Goal: Information Seeking & Learning: Learn about a topic

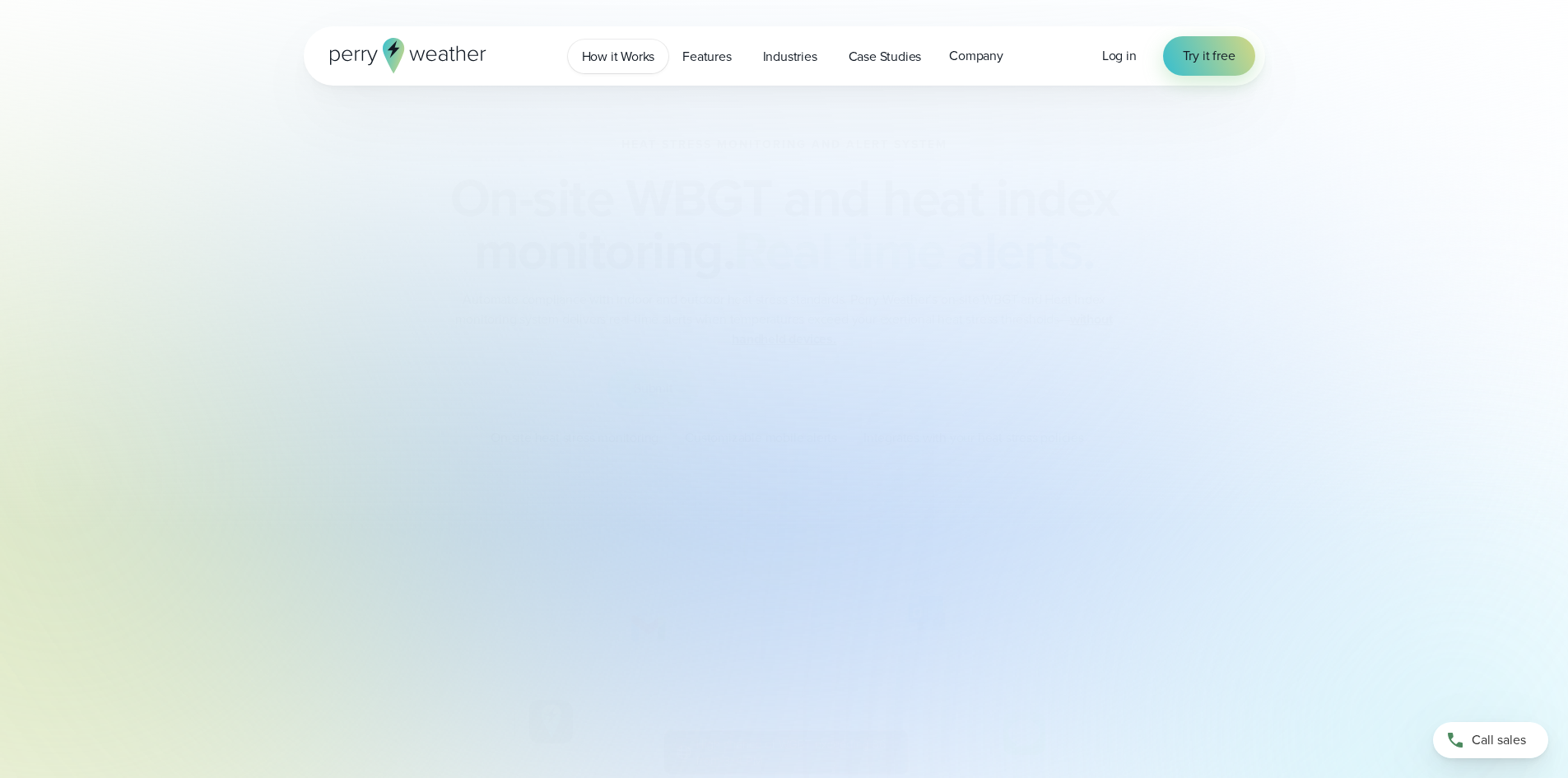
click at [631, 66] on span "How it Works" at bounding box center [618, 57] width 74 height 20
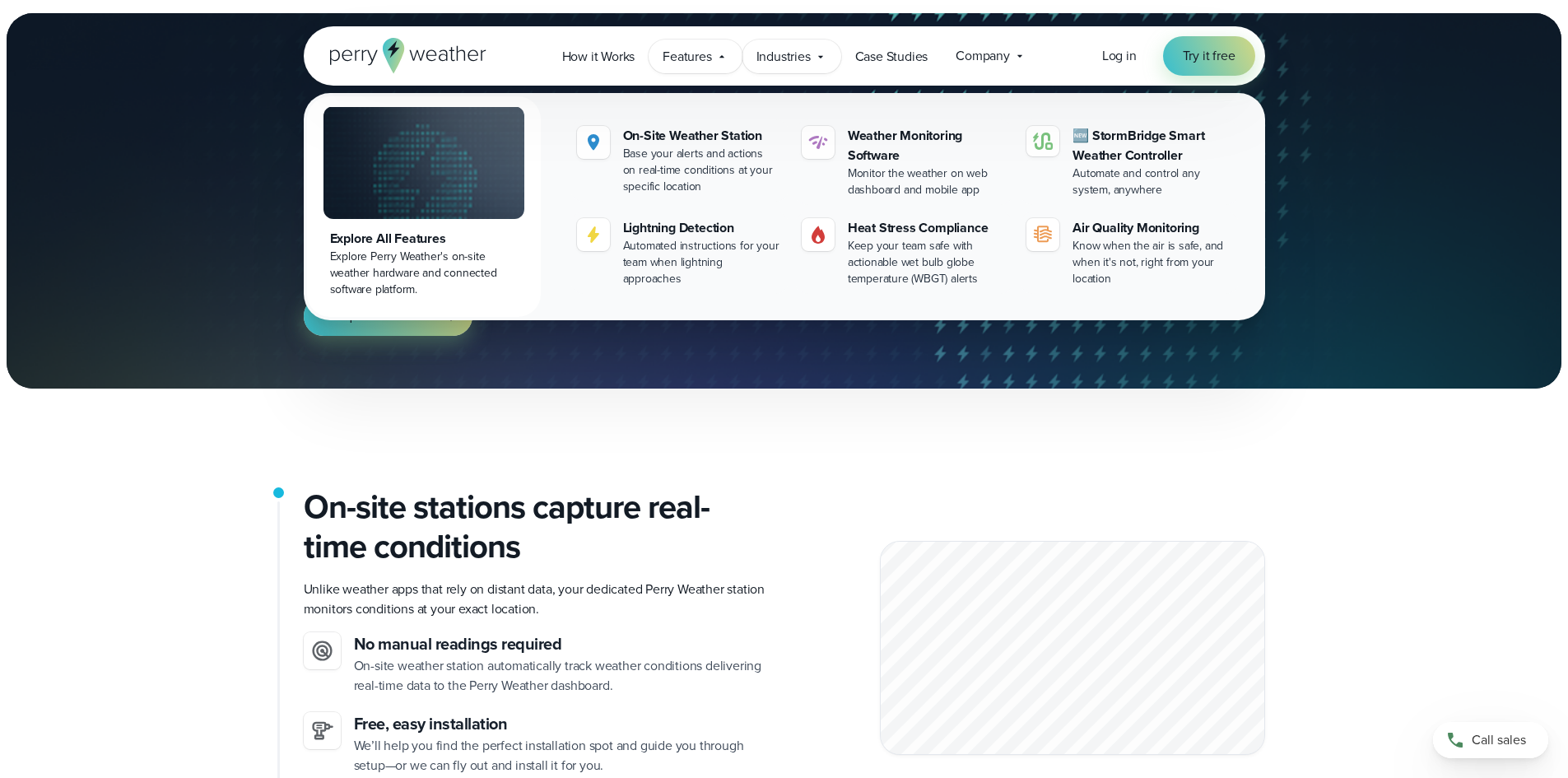
click at [797, 56] on span "Industries" at bounding box center [784, 57] width 54 height 20
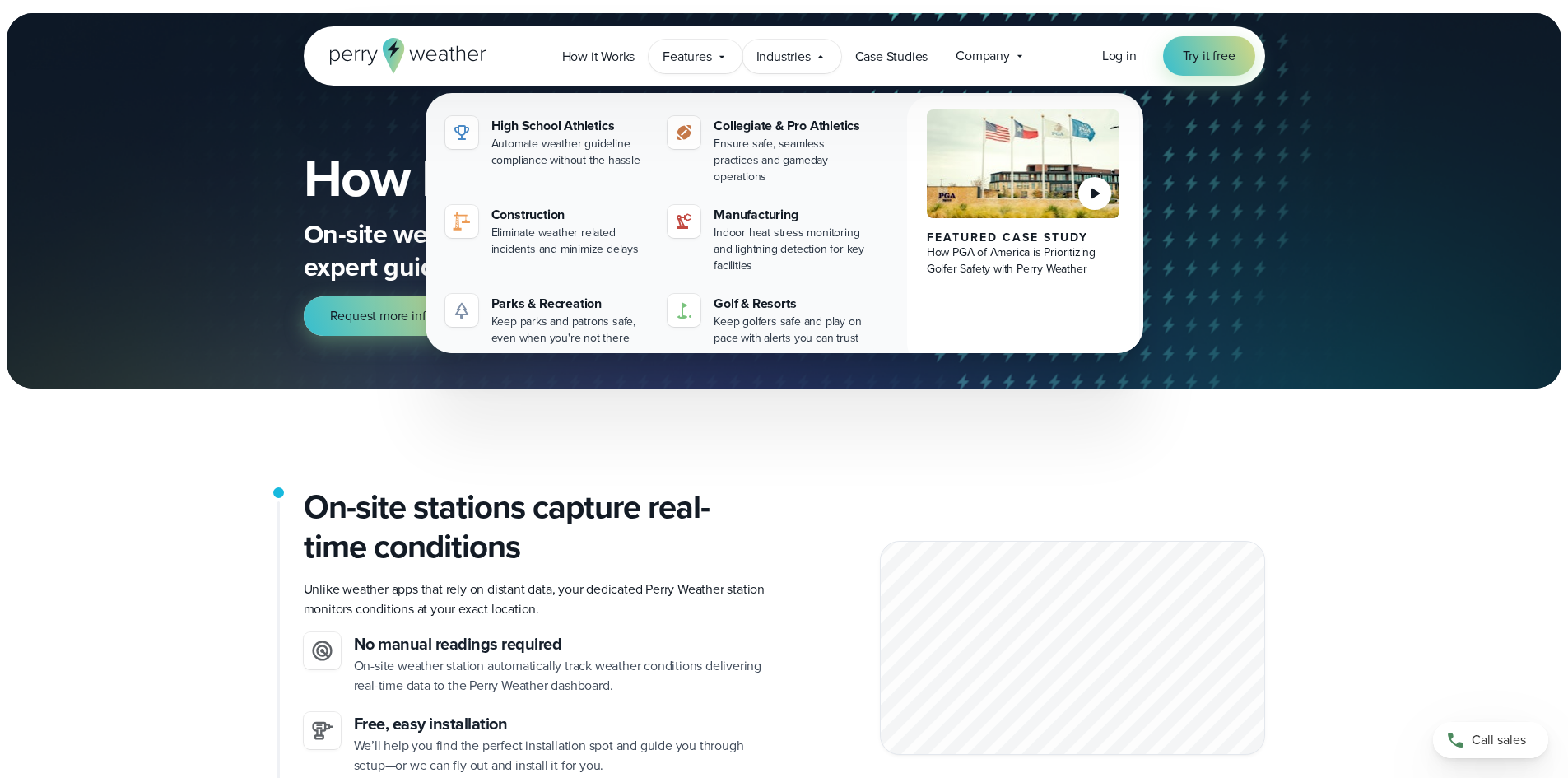
click at [702, 70] on div "Features Explore All Features Explore Perry Weather's on-site weather hardware …" at bounding box center [696, 56] width 93 height 34
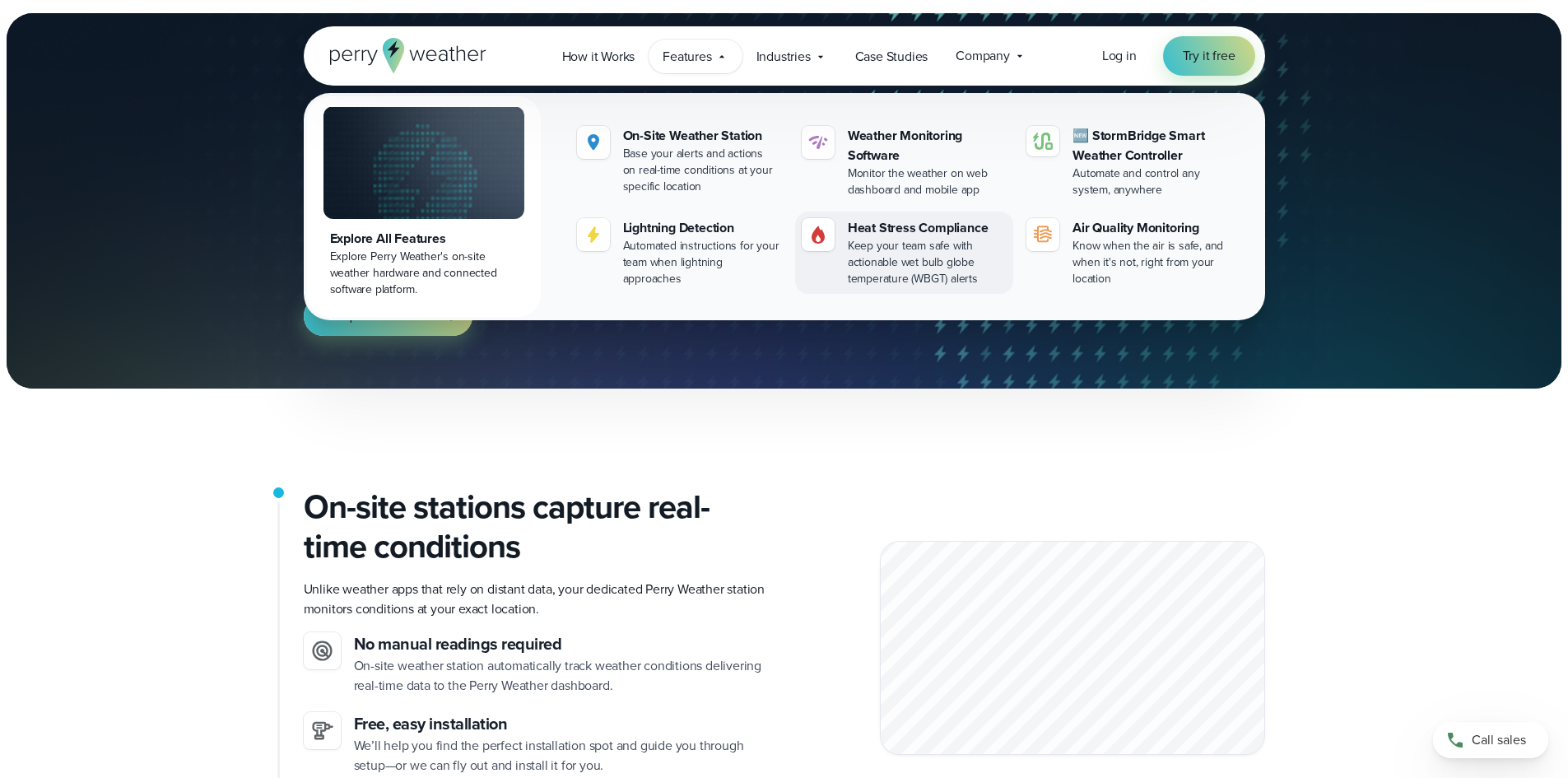
click at [930, 231] on div "Heat Stress Compliance" at bounding box center [927, 228] width 159 height 20
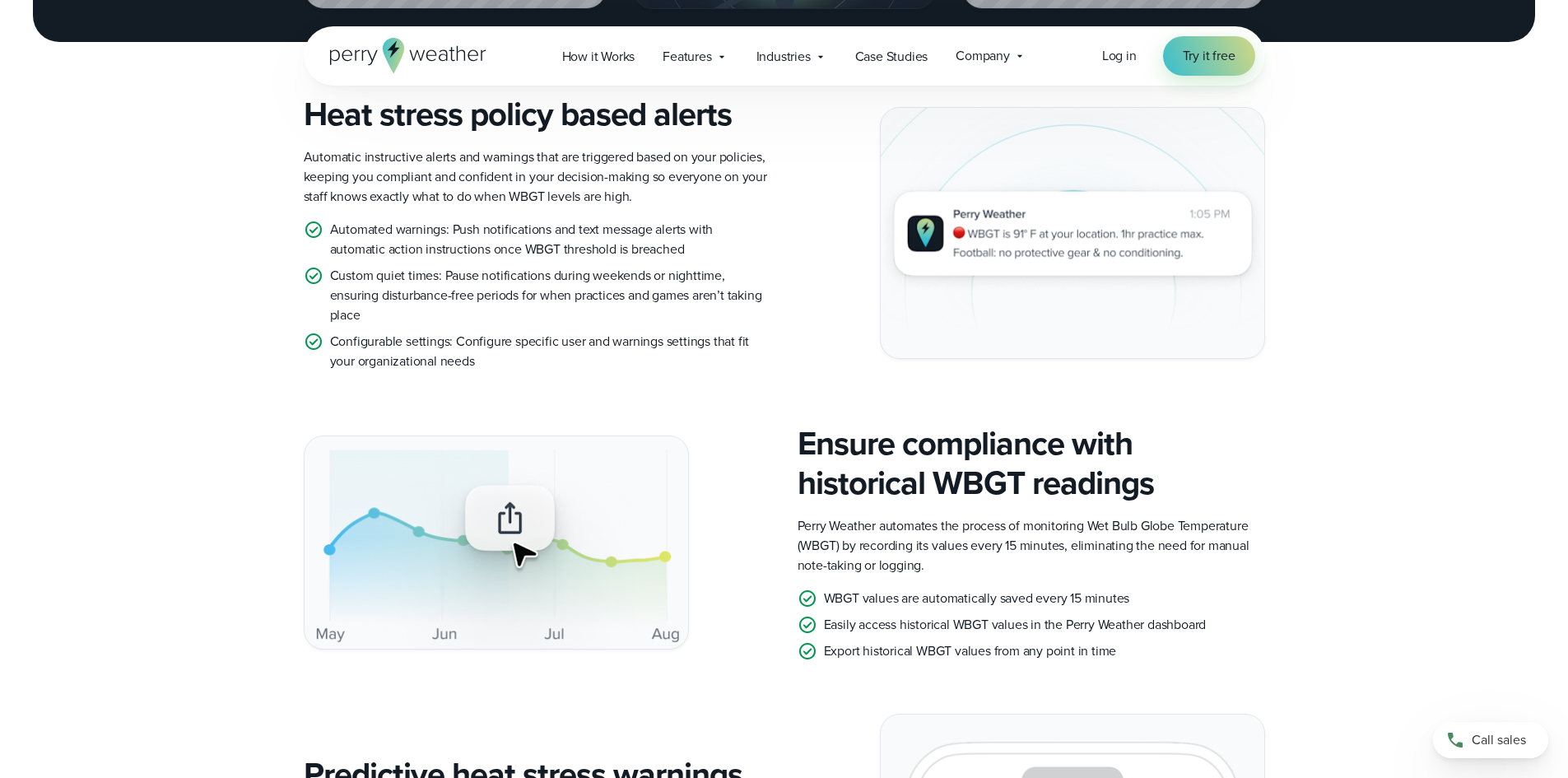
scroll to position [2058, 0]
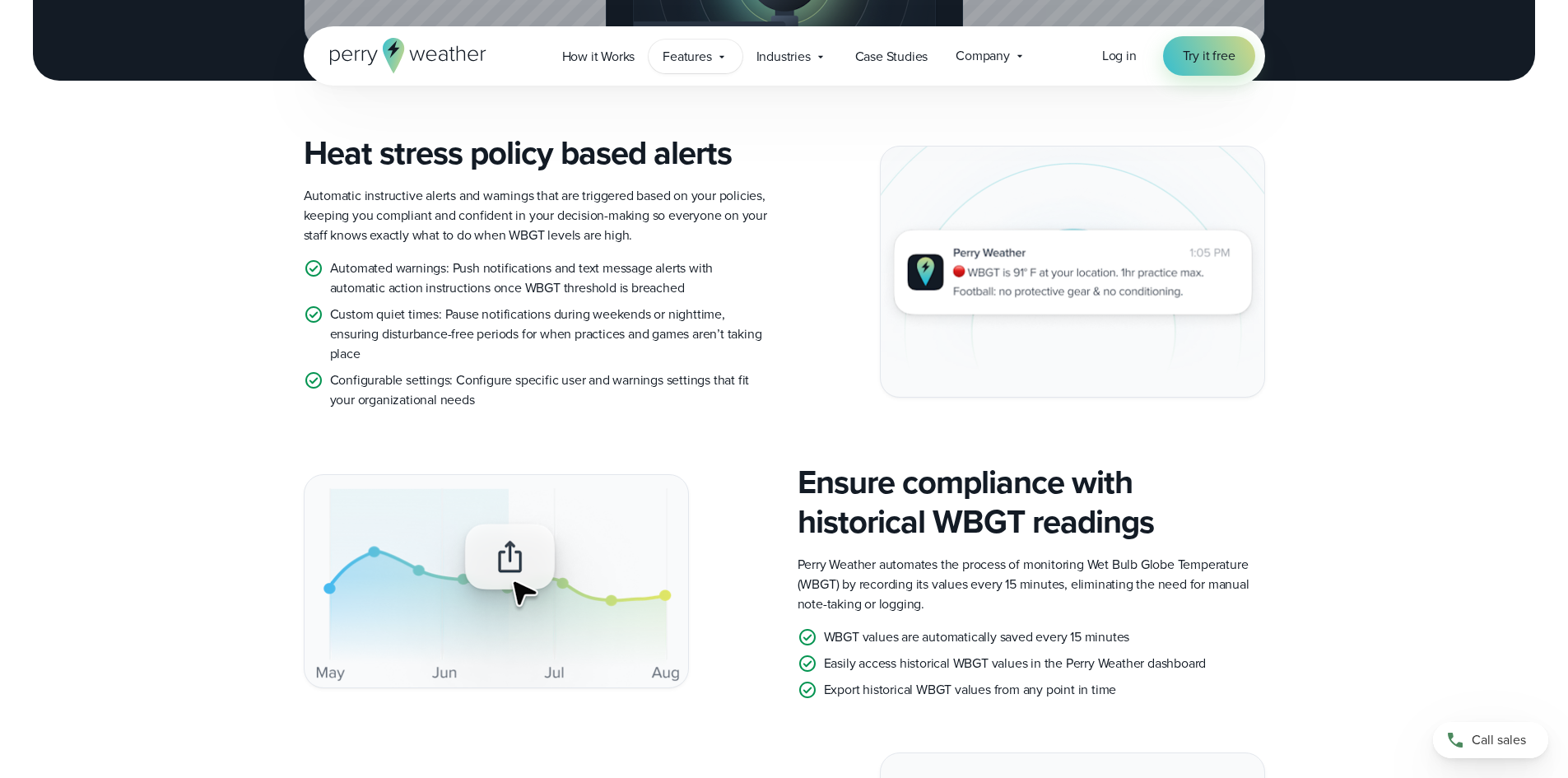
click at [698, 58] on span "Features" at bounding box center [687, 57] width 48 height 20
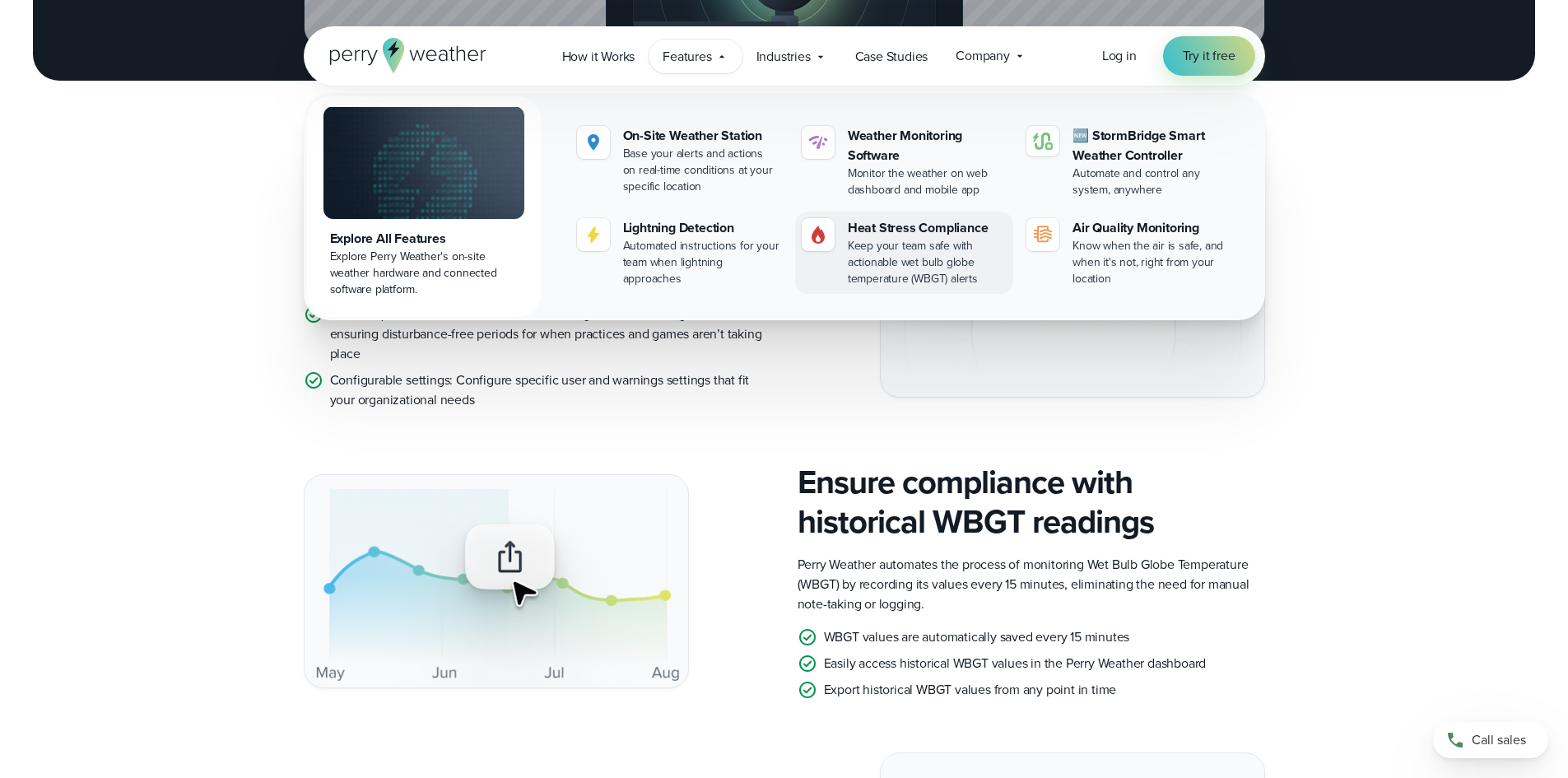
click at [943, 231] on div "Heat Stress Compliance" at bounding box center [927, 228] width 159 height 20
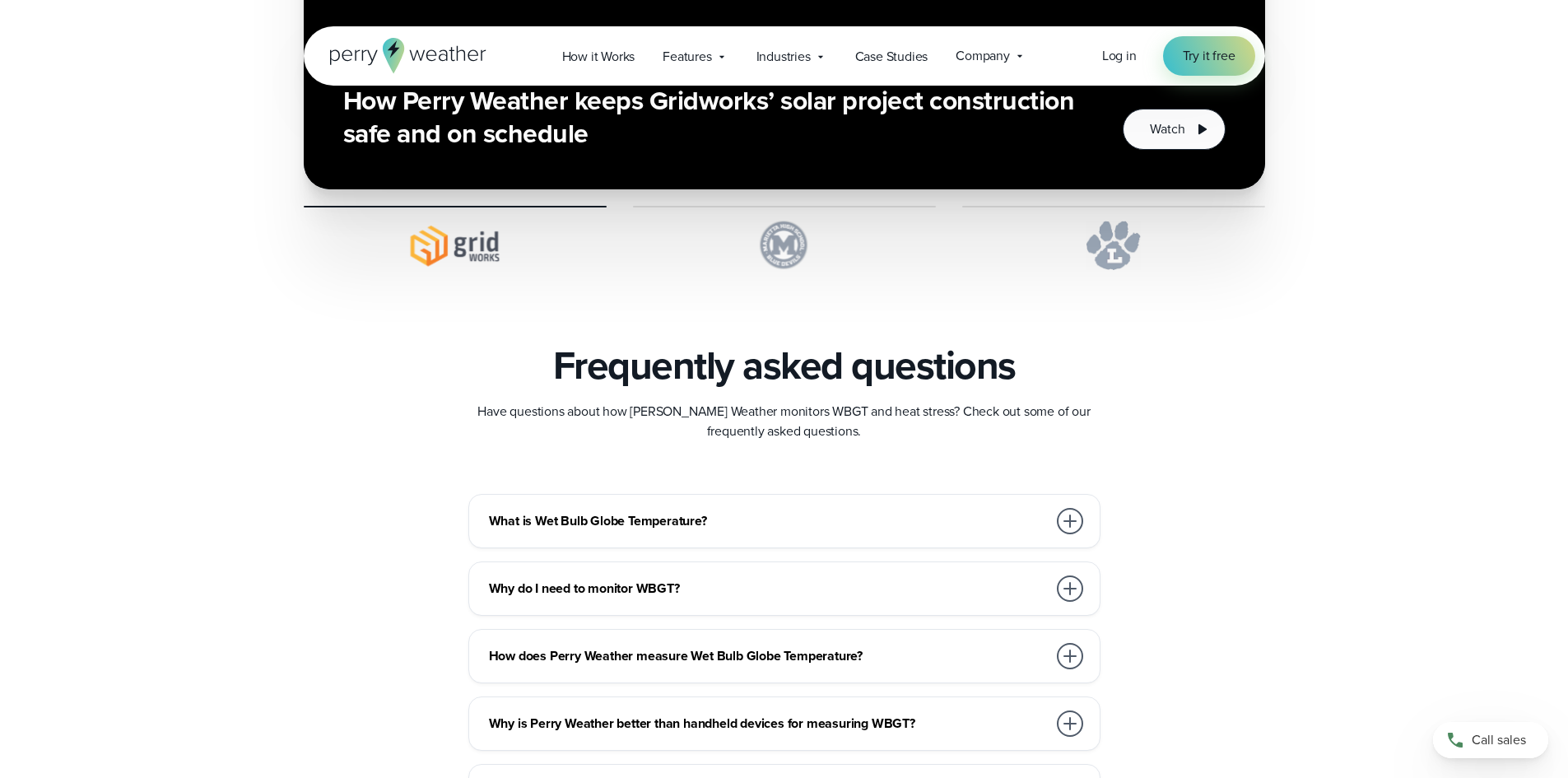
scroll to position [4446, 0]
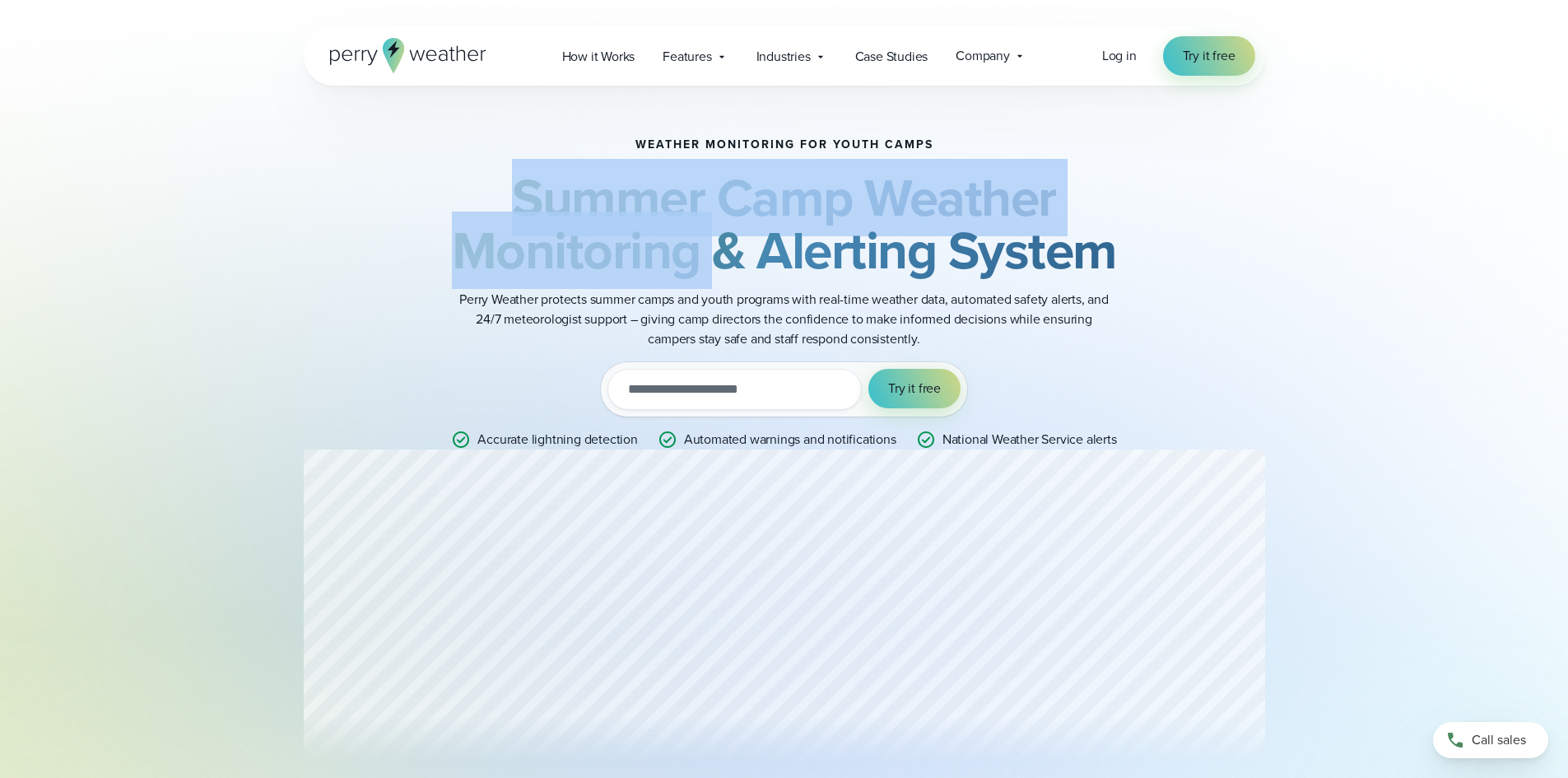
drag, startPoint x: 504, startPoint y: 204, endPoint x: 708, endPoint y: 273, distance: 215.4
click at [708, 273] on h2 "Summer Camp Weather Monitoring & Alerting System" at bounding box center [785, 223] width 797 height 105
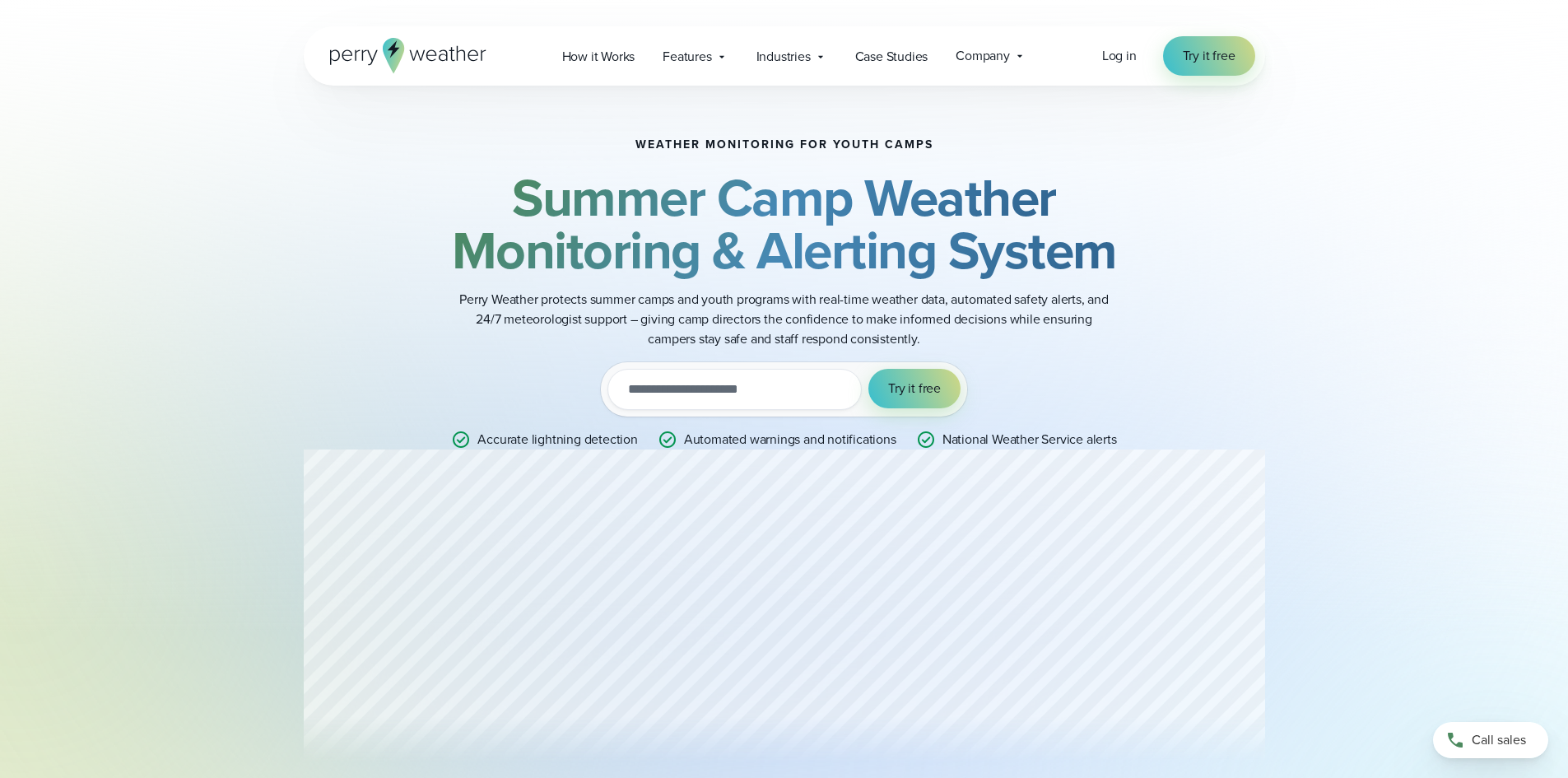
click at [1196, 303] on div "Weather monitoring for youth camps Summer Camp Weather Monitoring & Alerting Sy…" at bounding box center [785, 294] width 962 height 417
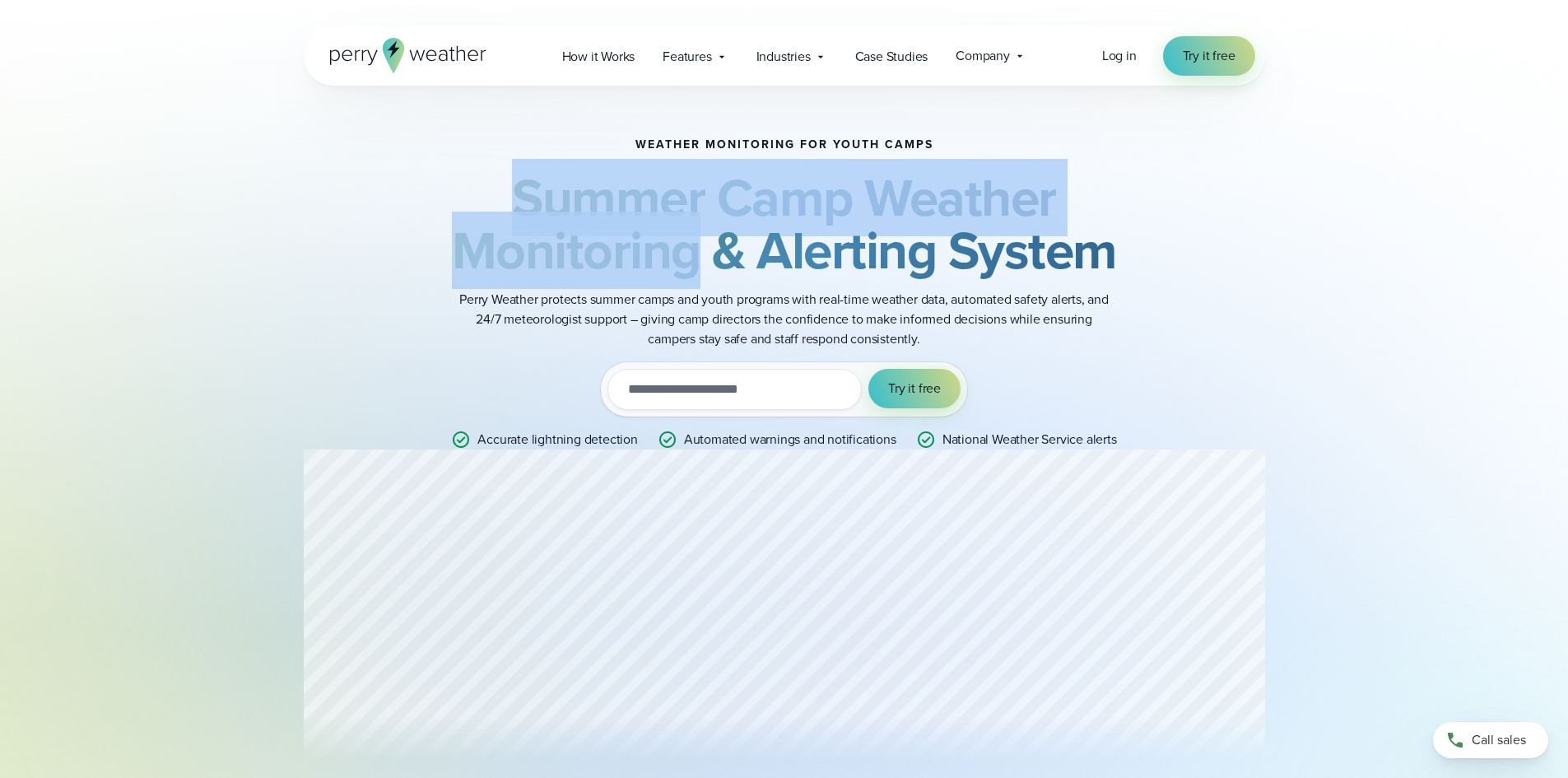
drag, startPoint x: 518, startPoint y: 193, endPoint x: 696, endPoint y: 251, distance: 187.2
click at [696, 251] on strong "Summer Camp Weather Monitoring & Alerting System" at bounding box center [784, 223] width 665 height 130
copy strong "Summer Camp Weather Monitoring"
click at [619, 208] on strong "Summer Camp Weather Monitoring & Alerting System" at bounding box center [784, 223] width 665 height 130
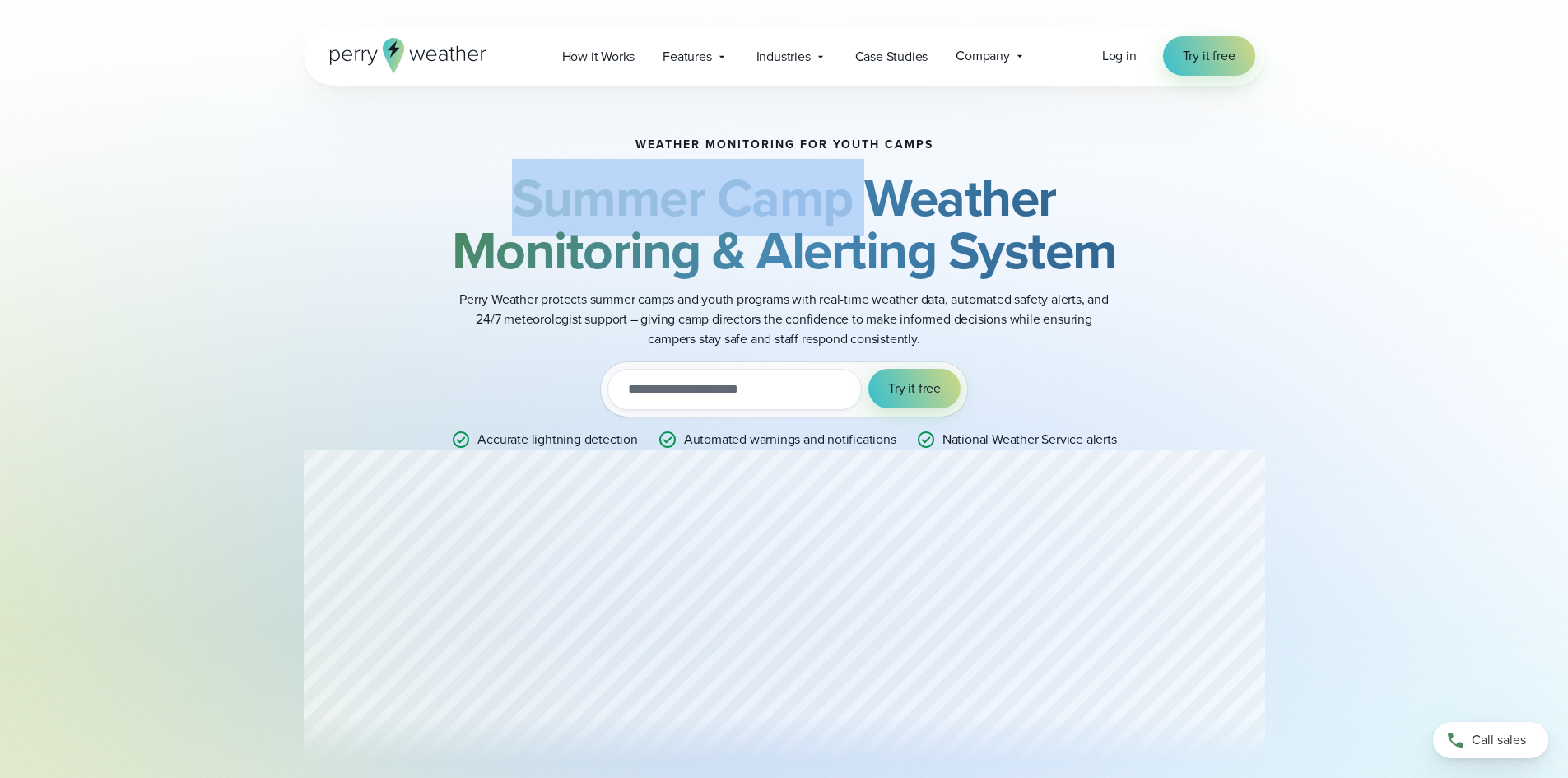
drag, startPoint x: 521, startPoint y: 202, endPoint x: 861, endPoint y: 196, distance: 340.1
click at [861, 196] on strong "Summer Camp Weather Monitoring & Alerting System" at bounding box center [784, 223] width 665 height 130
click at [861, 197] on strong "Summer Camp Weather Monitoring & Alerting System" at bounding box center [784, 223] width 665 height 130
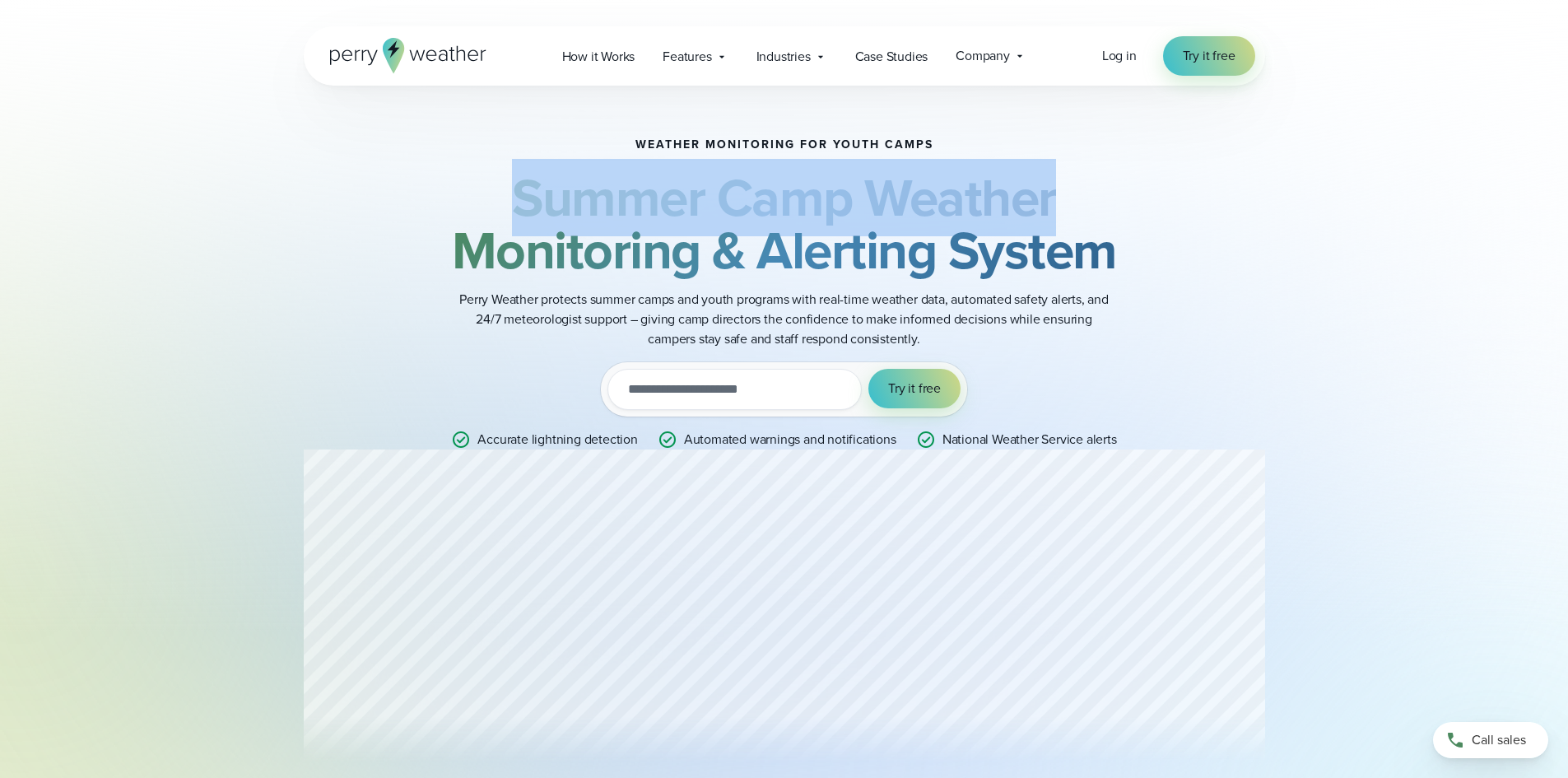
drag, startPoint x: 506, startPoint y: 204, endPoint x: 1066, endPoint y: 186, distance: 560.3
click at [1066, 186] on h2 "Summer Camp Weather Monitoring & Alerting System" at bounding box center [785, 223] width 797 height 105
copy strong "Summer Camp Weather"
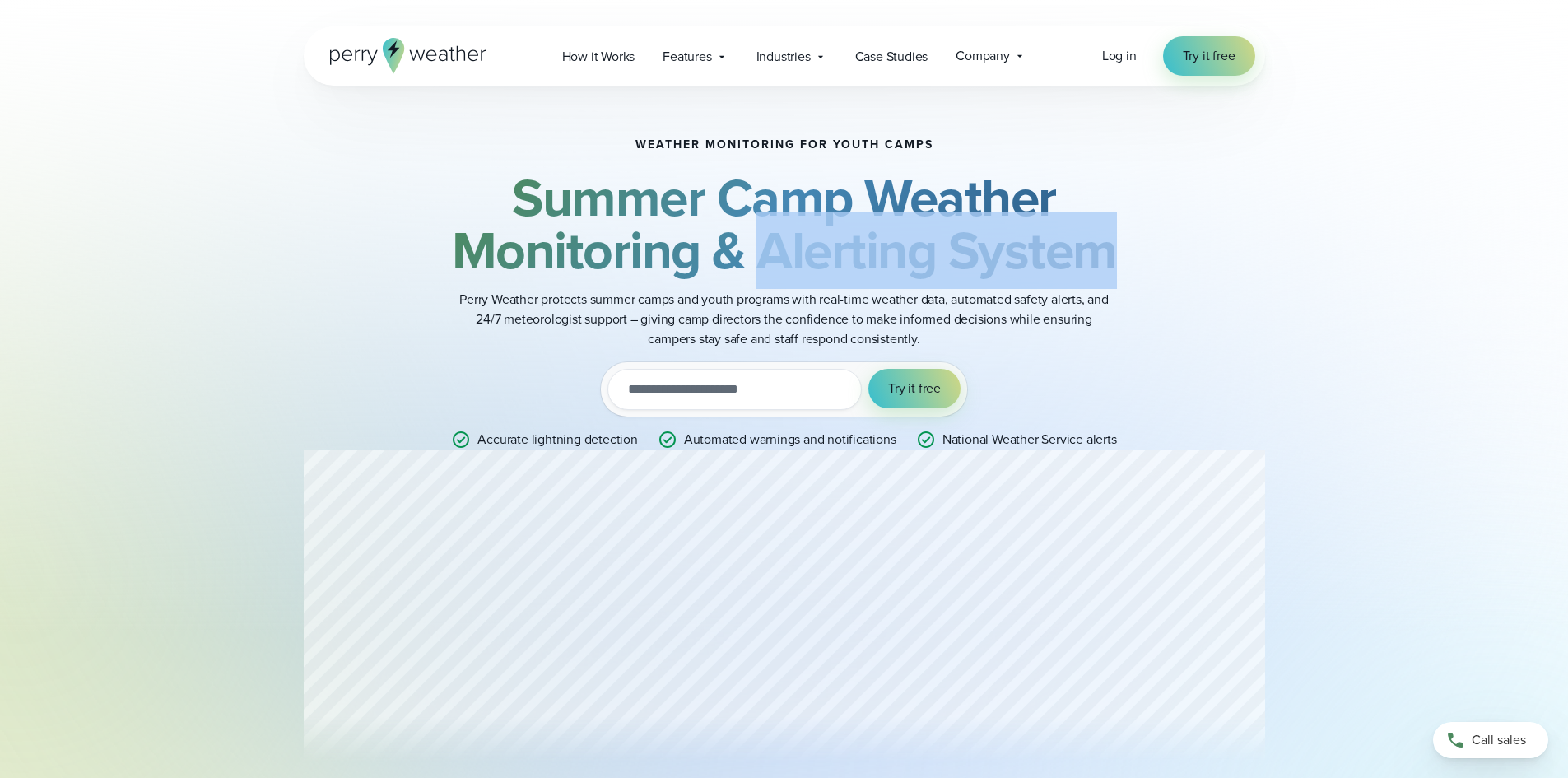
drag, startPoint x: 758, startPoint y: 253, endPoint x: 1171, endPoint y: 247, distance: 413.0
click at [1171, 247] on h2 "Summer Camp Weather Monitoring & Alerting System" at bounding box center [785, 223] width 797 height 105
copy strong "Alerting System"
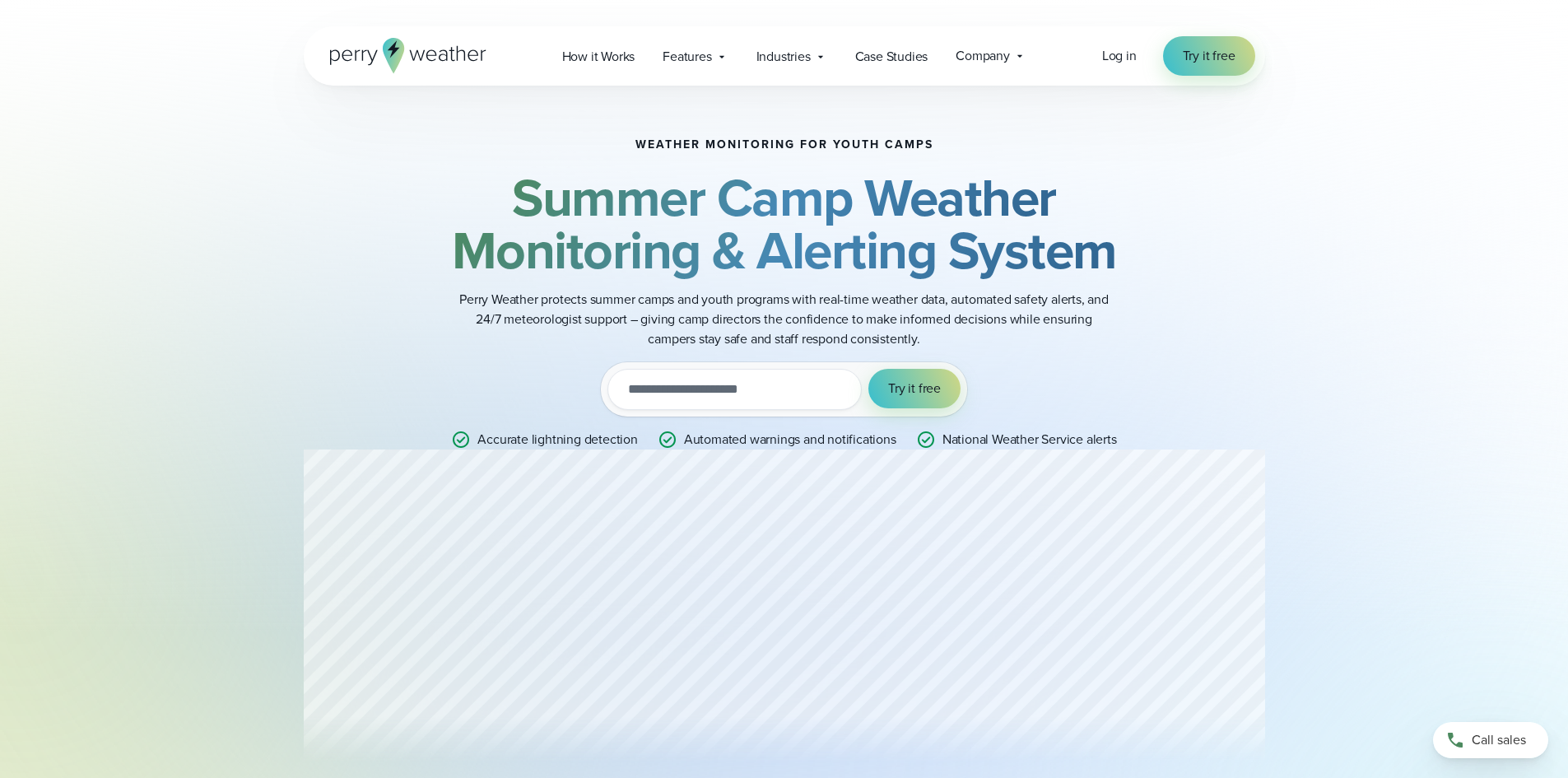
click at [445, 199] on h2 "Summer Camp Weather Monitoring & Alerting System" at bounding box center [785, 223] width 797 height 105
drag, startPoint x: 636, startPoint y: 142, endPoint x: 958, endPoint y: 135, distance: 322.1
click at [958, 135] on div "Weather monitoring for youth camps Summer Camp Weather Monitoring & Alerting Sy…" at bounding box center [785, 294] width 962 height 417
copy h1 "Weather monitoring for youth camps"
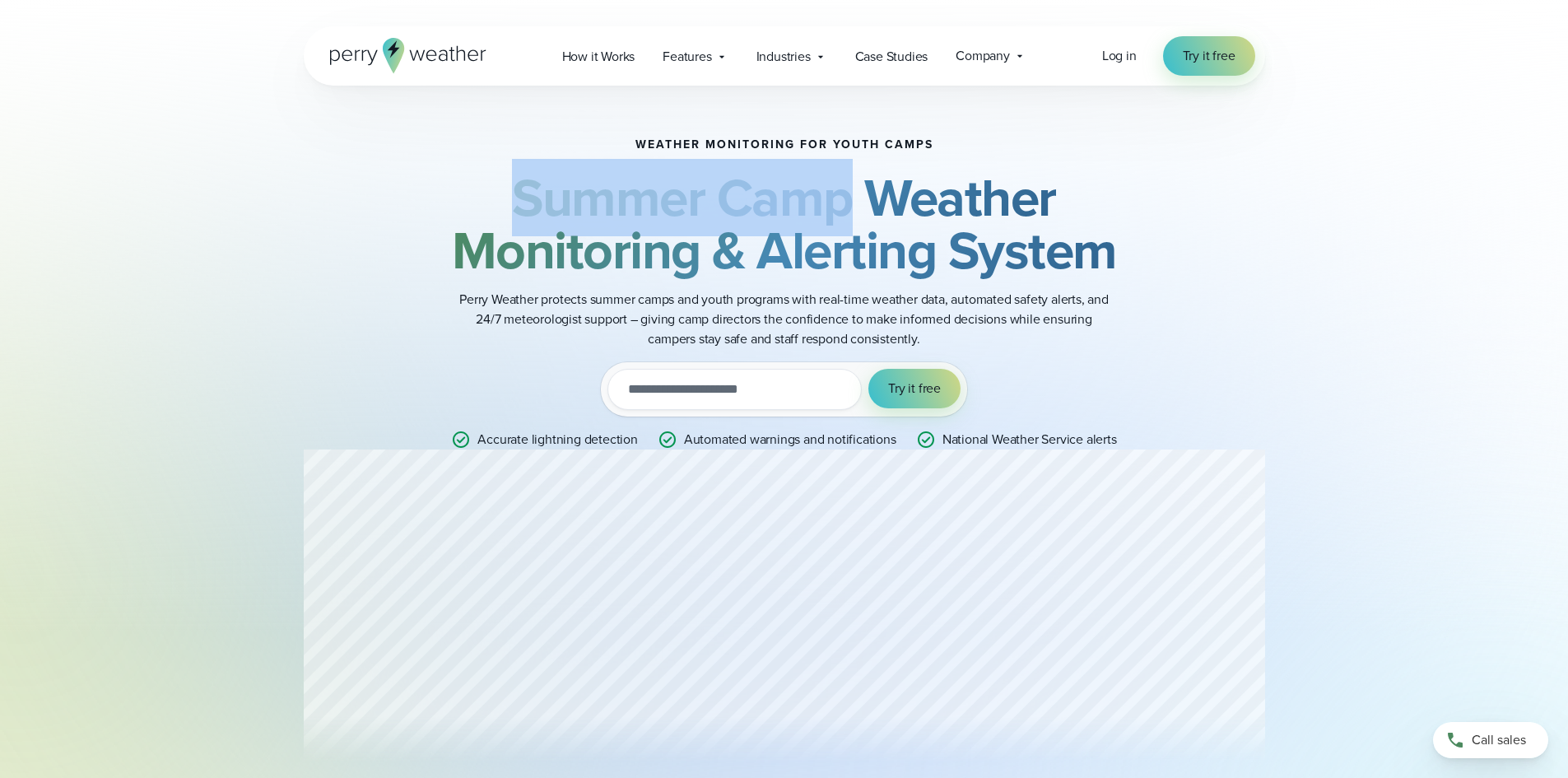
drag, startPoint x: 516, startPoint y: 209, endPoint x: 839, endPoint y: 207, distance: 323.0
click at [839, 207] on strong "Summer Camp Weather Monitoring & Alerting System" at bounding box center [784, 223] width 665 height 130
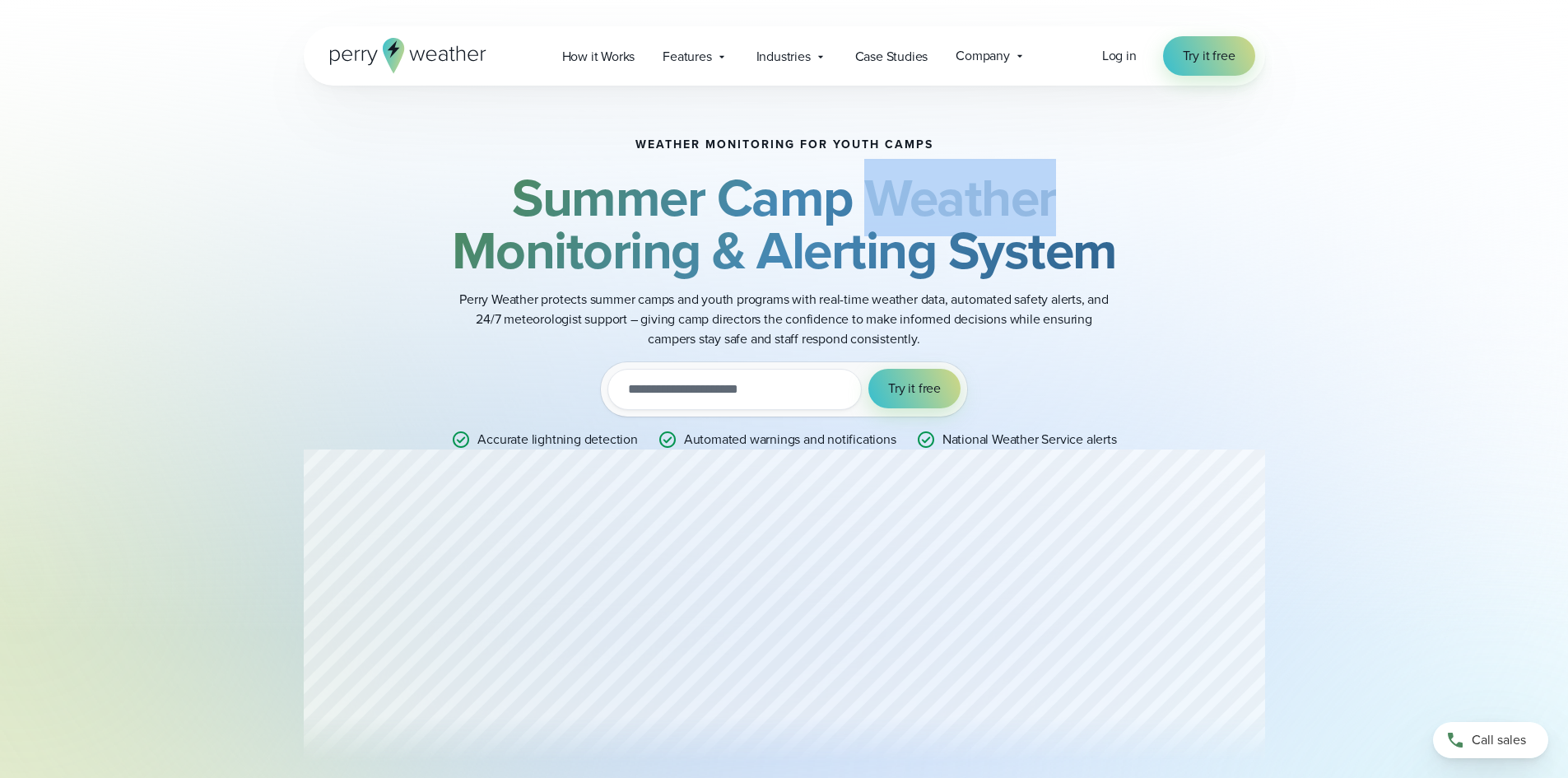
drag, startPoint x: 878, startPoint y: 200, endPoint x: 1063, endPoint y: 198, distance: 185.0
click at [1063, 198] on h2 "Summer Camp Weather Monitoring & Alerting System" at bounding box center [785, 223] width 797 height 105
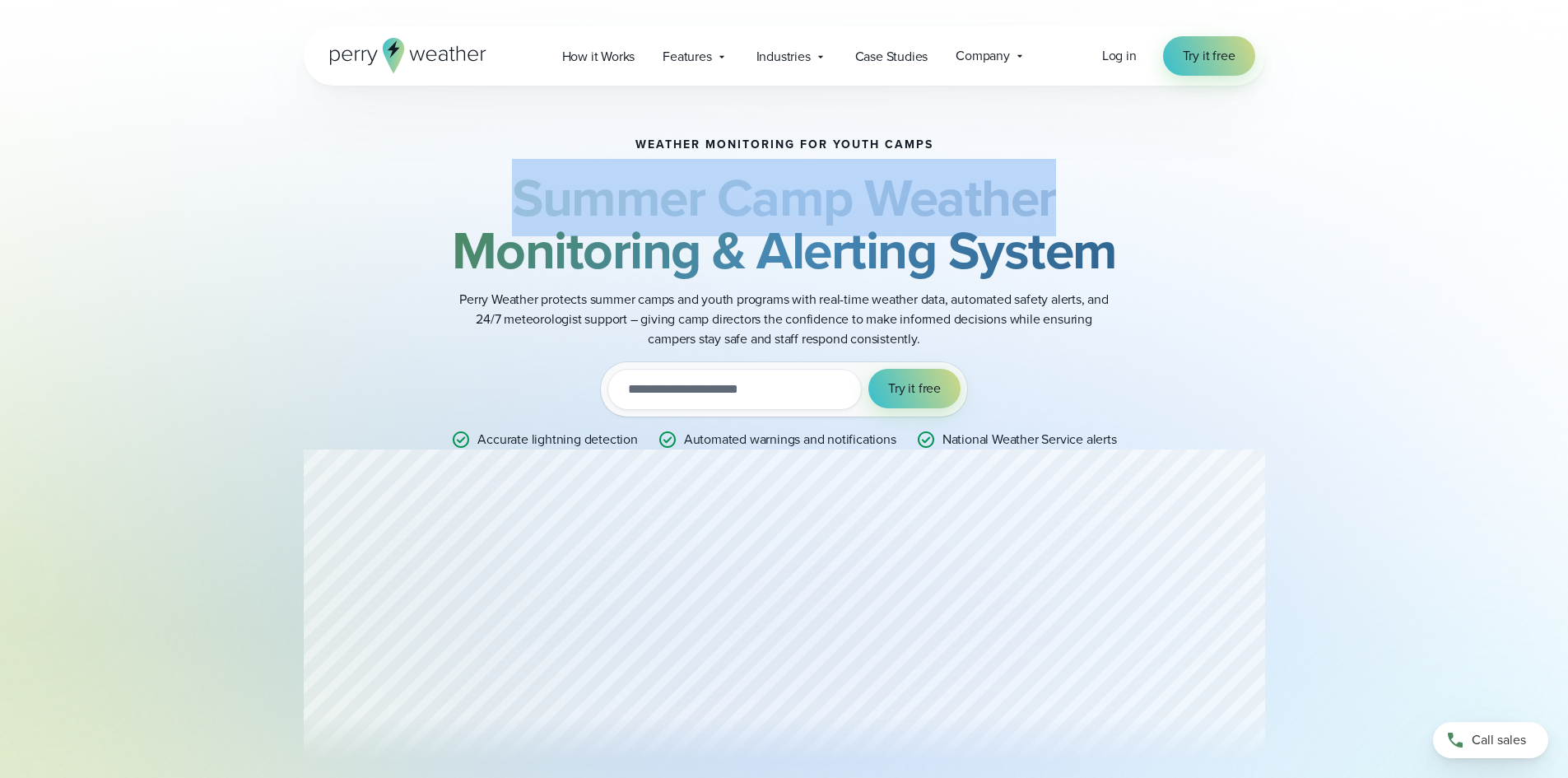
drag, startPoint x: 540, startPoint y: 189, endPoint x: 1146, endPoint y: 198, distance: 606.1
click at [1146, 198] on h2 "Summer Camp Weather Monitoring & Alerting System" at bounding box center [785, 223] width 797 height 105
copy strong "Summer Camp Weather"
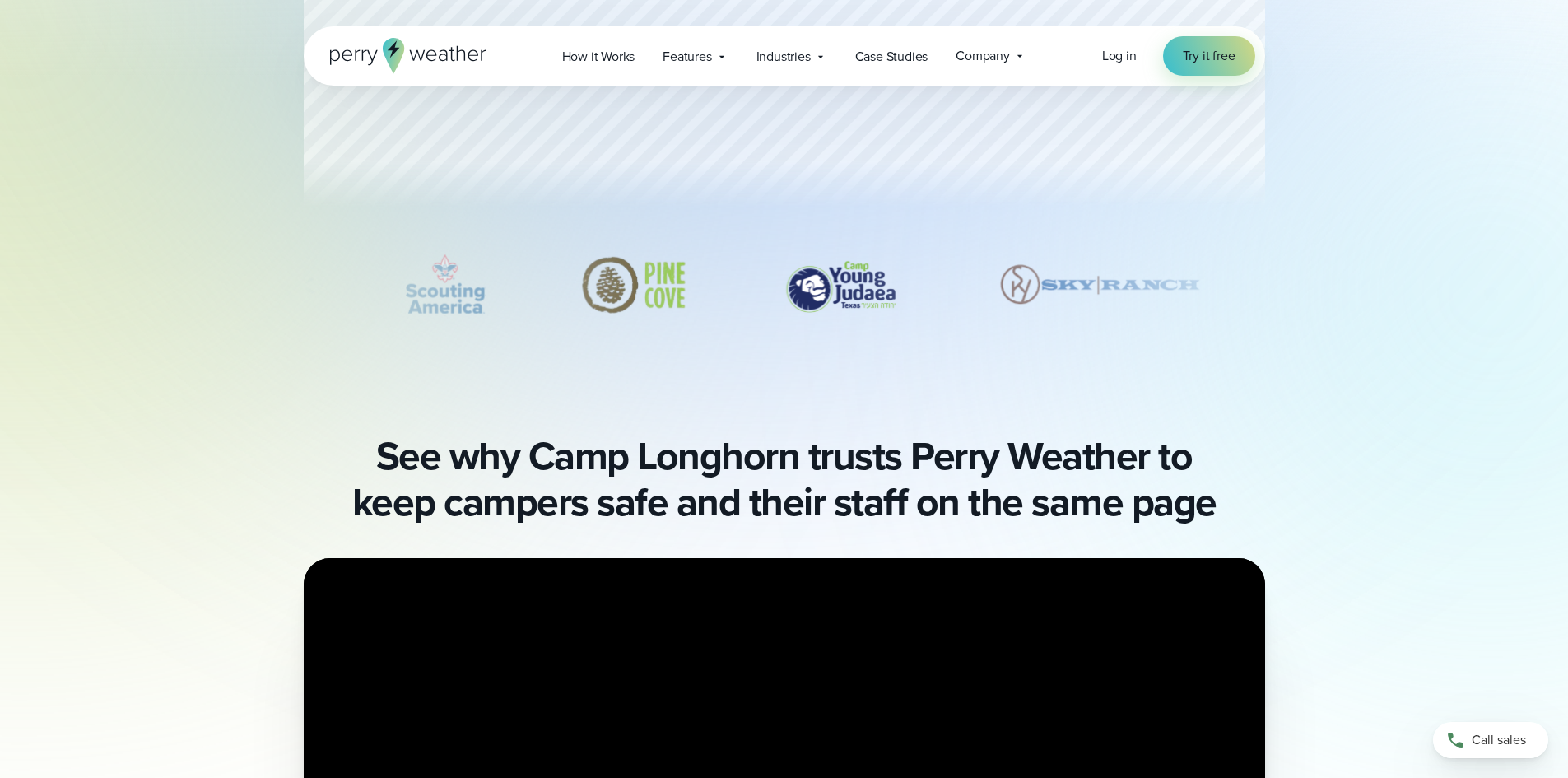
scroll to position [741, 0]
